Goal: Transaction & Acquisition: Download file/media

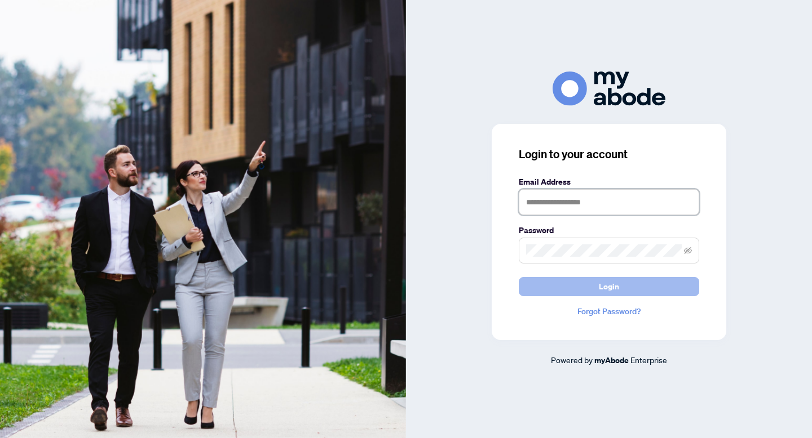
type input "**********"
click at [604, 288] on span "Login" at bounding box center [609, 287] width 20 height 18
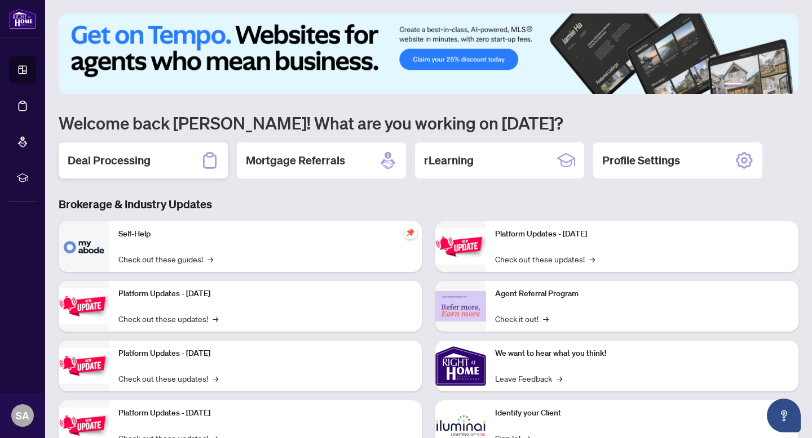
click at [187, 161] on div "Deal Processing" at bounding box center [143, 161] width 169 height 36
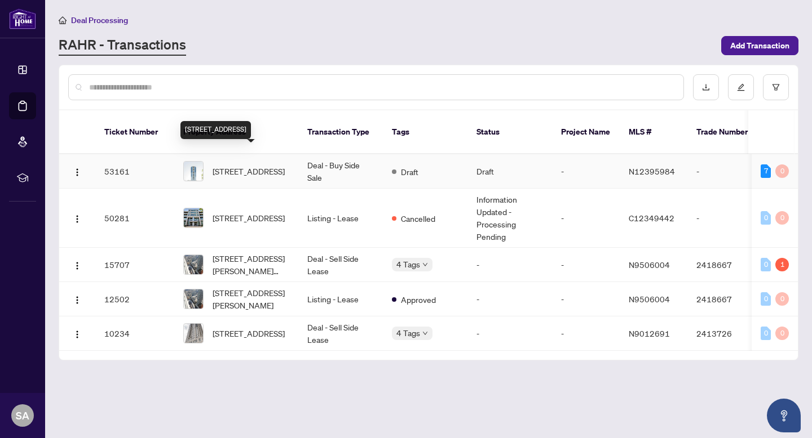
click at [245, 165] on span "2105-1 Grandview Ave, Markham, Ontario L3T 0G7, Canada" at bounding box center [248, 171] width 72 height 12
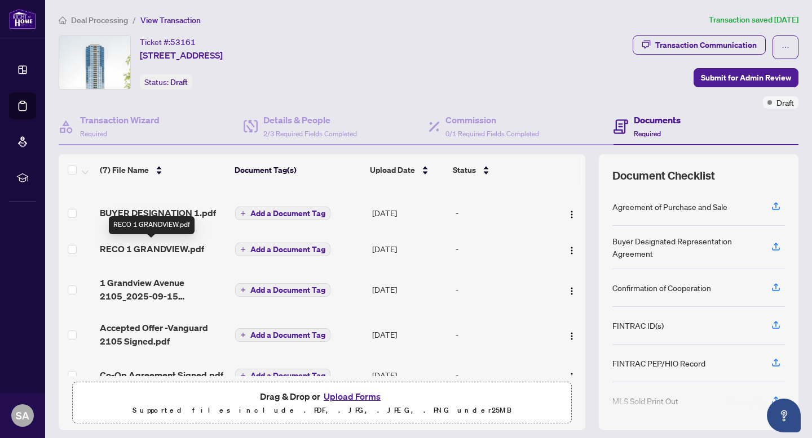
scroll to position [102, 0]
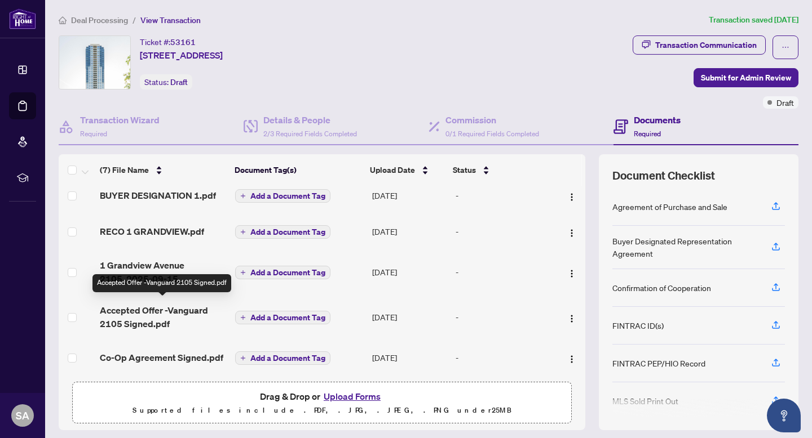
click at [162, 309] on span "Accepted Offer -Vanguard 2105 Signed.pdf" at bounding box center [163, 317] width 126 height 27
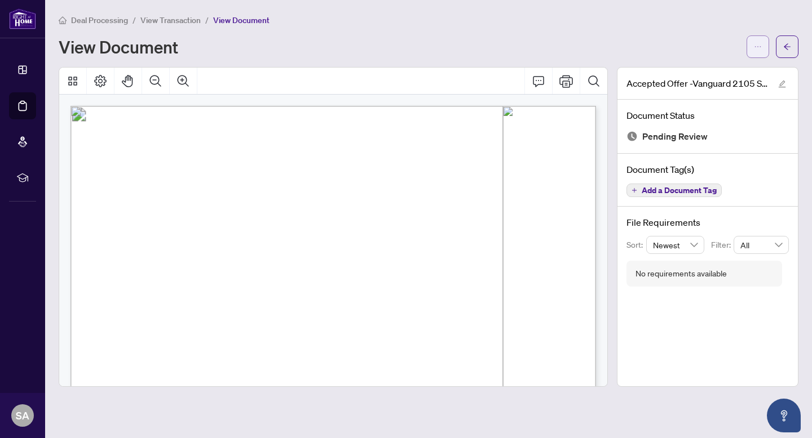
click at [759, 47] on icon "ellipsis" at bounding box center [758, 47] width 8 height 8
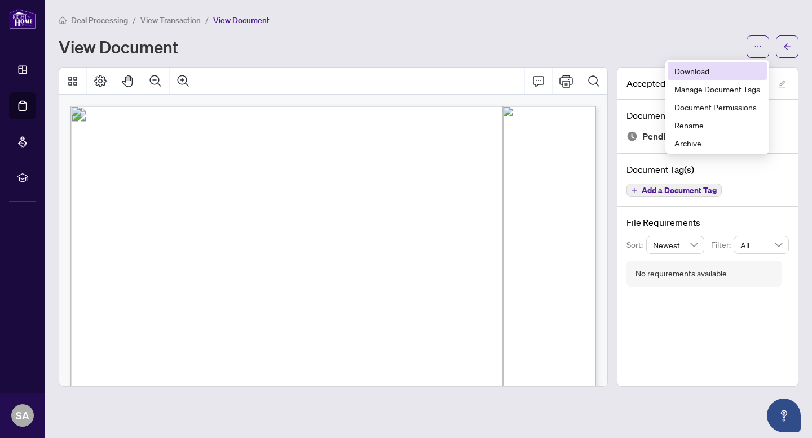
click at [703, 72] on span "Download" at bounding box center [717, 71] width 86 height 12
